Goal: Task Accomplishment & Management: Use online tool/utility

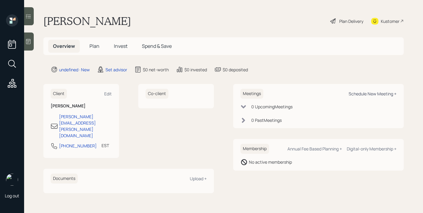
click at [380, 96] on div "Schedule New Meeting +" at bounding box center [373, 94] width 48 height 6
select select "round-robin"
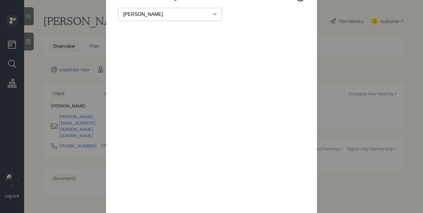
scroll to position [28, 0]
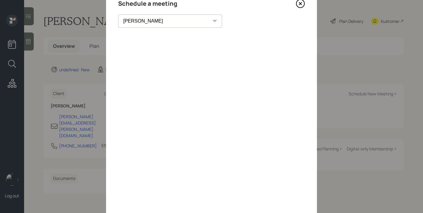
click at [299, 6] on icon at bounding box center [300, 3] width 9 height 9
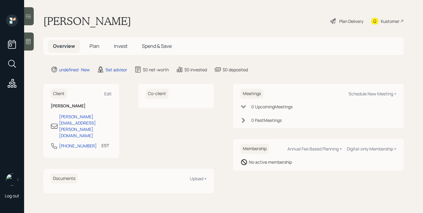
click at [33, 45] on div at bounding box center [29, 42] width 10 height 18
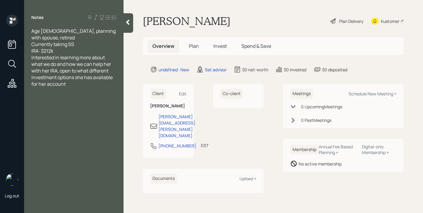
click at [84, 54] on span "Interested in learning more about what we do and how we can help her with her I…" at bounding box center [72, 70] width 82 height 33
click at [85, 48] on div "IRA: $212k" at bounding box center [73, 51] width 85 height 7
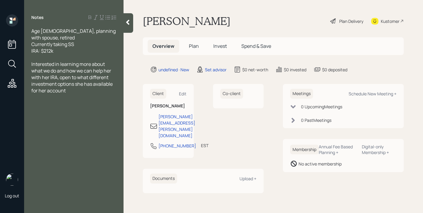
click at [127, 23] on icon at bounding box center [127, 22] width 3 height 5
